Goal: Information Seeking & Learning: Find specific fact

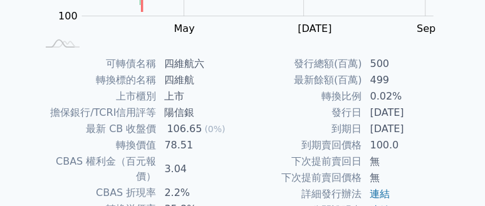
scroll to position [301, 0]
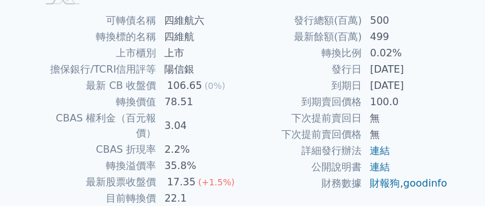
drag, startPoint x: 371, startPoint y: 71, endPoint x: 429, endPoint y: 70, distance: 57.7
click at [429, 70] on td "[DATE]" at bounding box center [405, 69] width 86 height 16
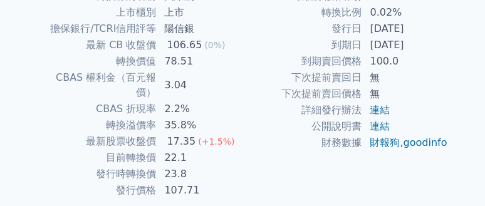
scroll to position [351, 0]
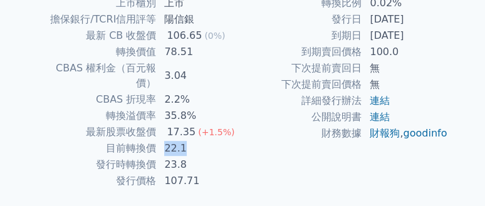
drag, startPoint x: 193, startPoint y: 138, endPoint x: 165, endPoint y: 137, distance: 27.6
click at [165, 140] on td "22.1" at bounding box center [200, 148] width 86 height 16
drag, startPoint x: 165, startPoint y: 137, endPoint x: 265, endPoint y: 135, distance: 99.6
click at [265, 135] on td "財務數據" at bounding box center [302, 133] width 120 height 16
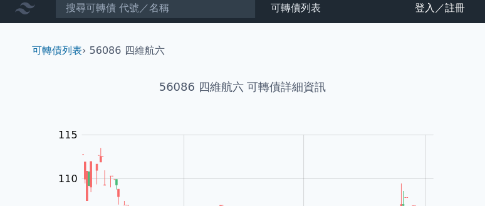
scroll to position [0, 0]
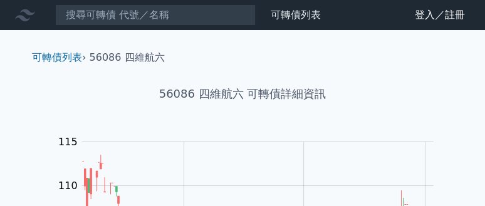
click at [142, 56] on li "56086 四維航六" at bounding box center [127, 57] width 75 height 15
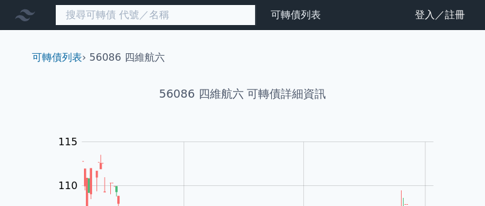
click at [137, 9] on input at bounding box center [155, 14] width 200 height 21
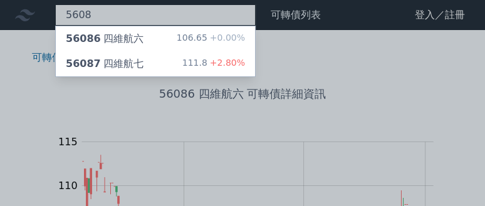
type input "5608"
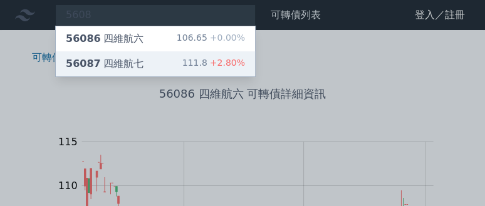
click at [134, 63] on div "56087 四維航七" at bounding box center [105, 63] width 78 height 15
